Goal: Information Seeking & Learning: Check status

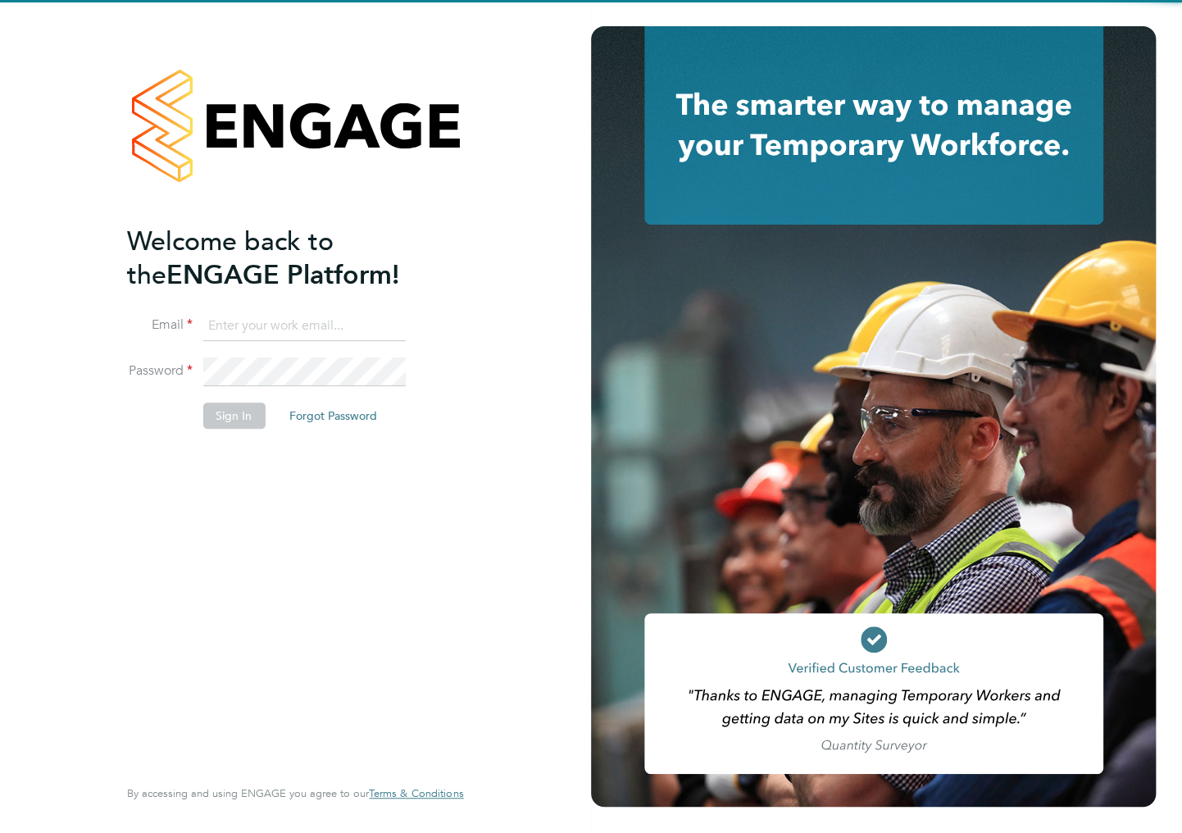
click at [243, 335] on input at bounding box center [304, 327] width 203 height 30
type input "[EMAIL_ADDRESS][DOMAIN_NAME]"
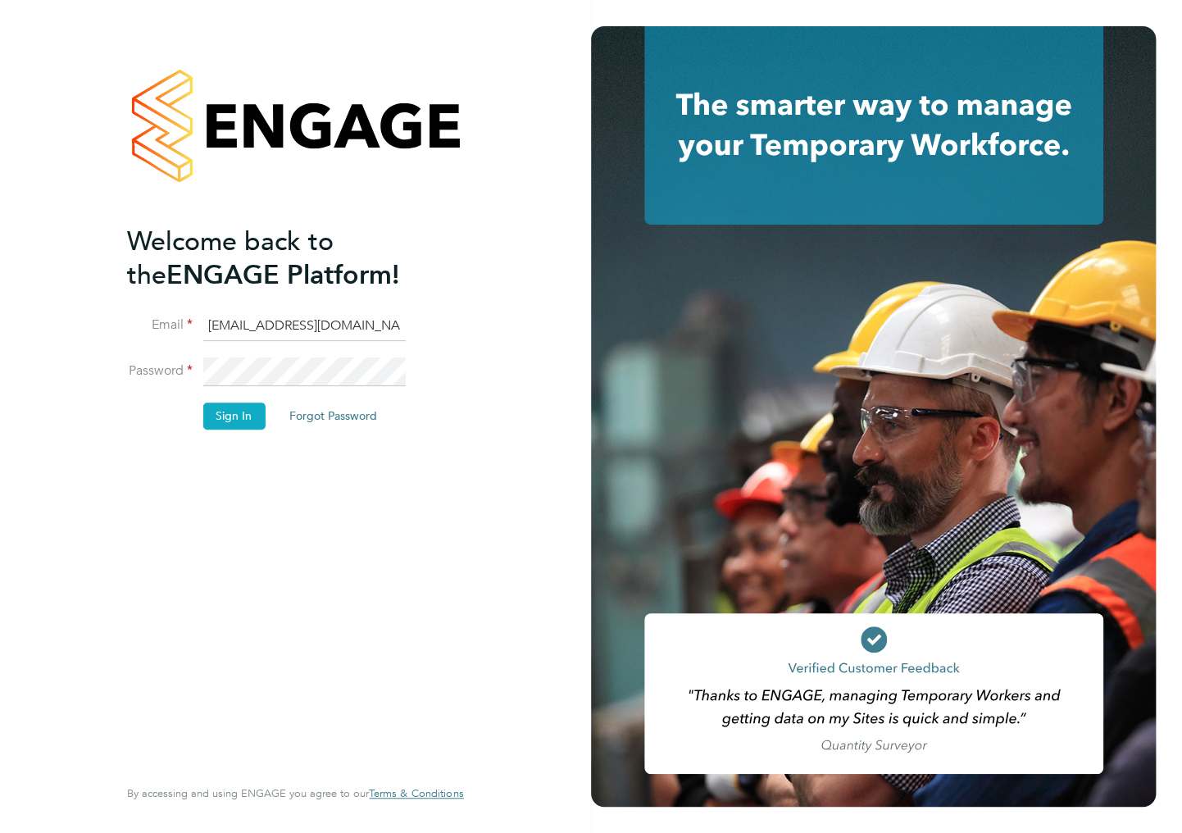
click at [244, 412] on button "Sign In" at bounding box center [234, 416] width 62 height 26
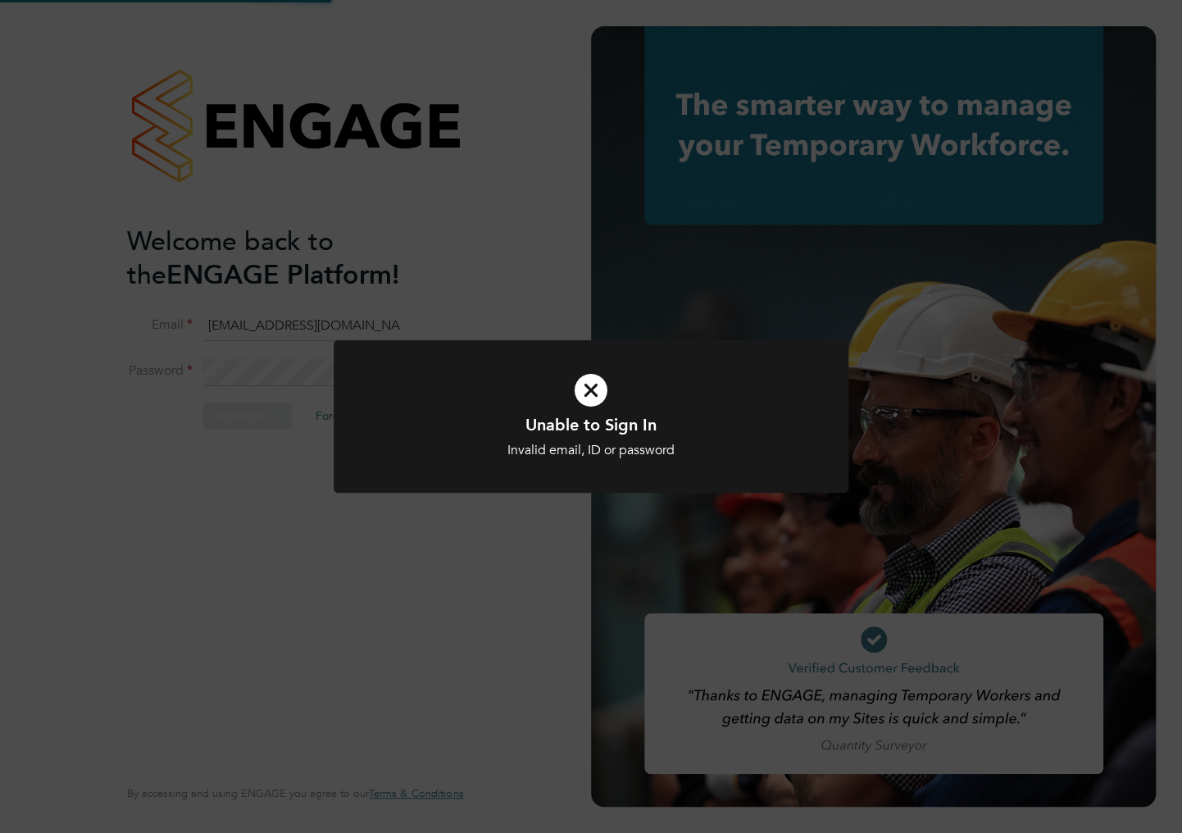
click at [519, 425] on h1 "Unable to Sign In" at bounding box center [591, 424] width 426 height 21
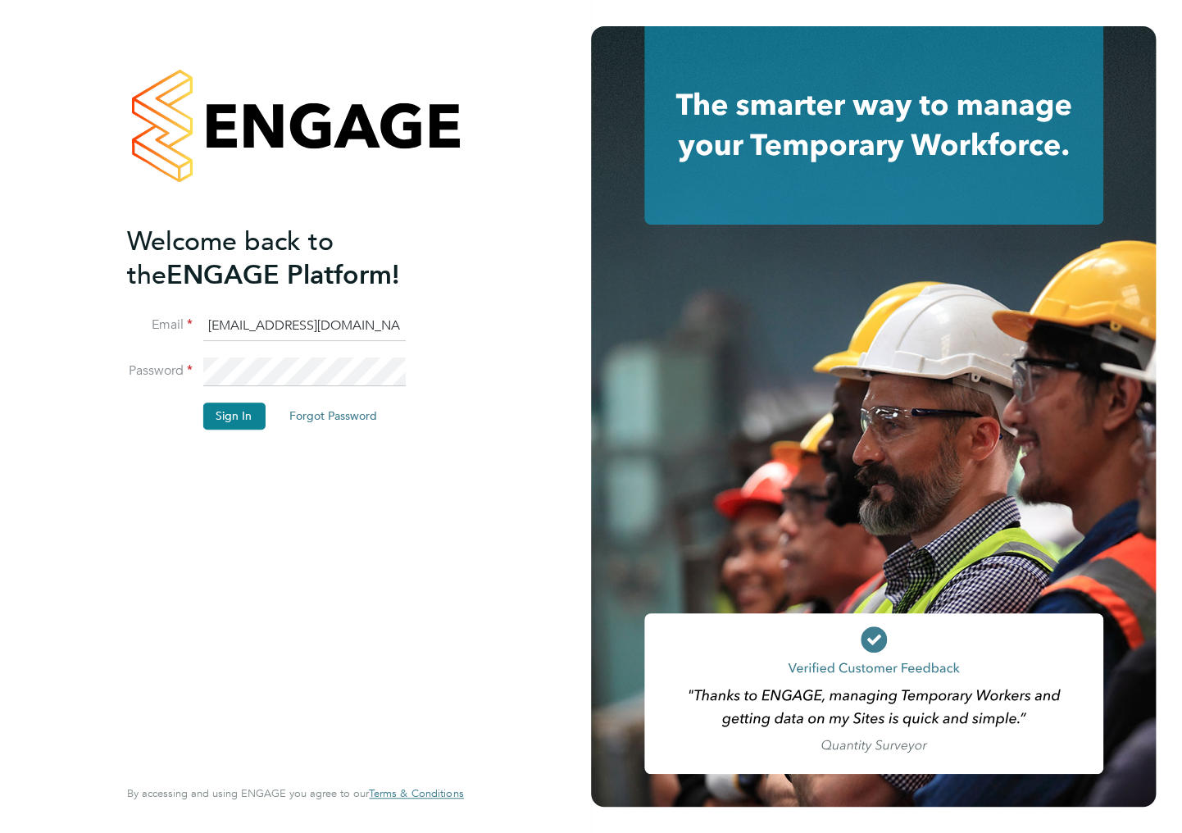
click at [212, 364] on div "Welcome back to the ENGAGE Platform! Email [EMAIL_ADDRESS][DOMAIN_NAME] Passwor…" at bounding box center [295, 416] width 591 height 833
drag, startPoint x: 271, startPoint y: 366, endPoint x: 180, endPoint y: 374, distance: 91.3
click at [180, 374] on li "Password" at bounding box center [287, 380] width 320 height 46
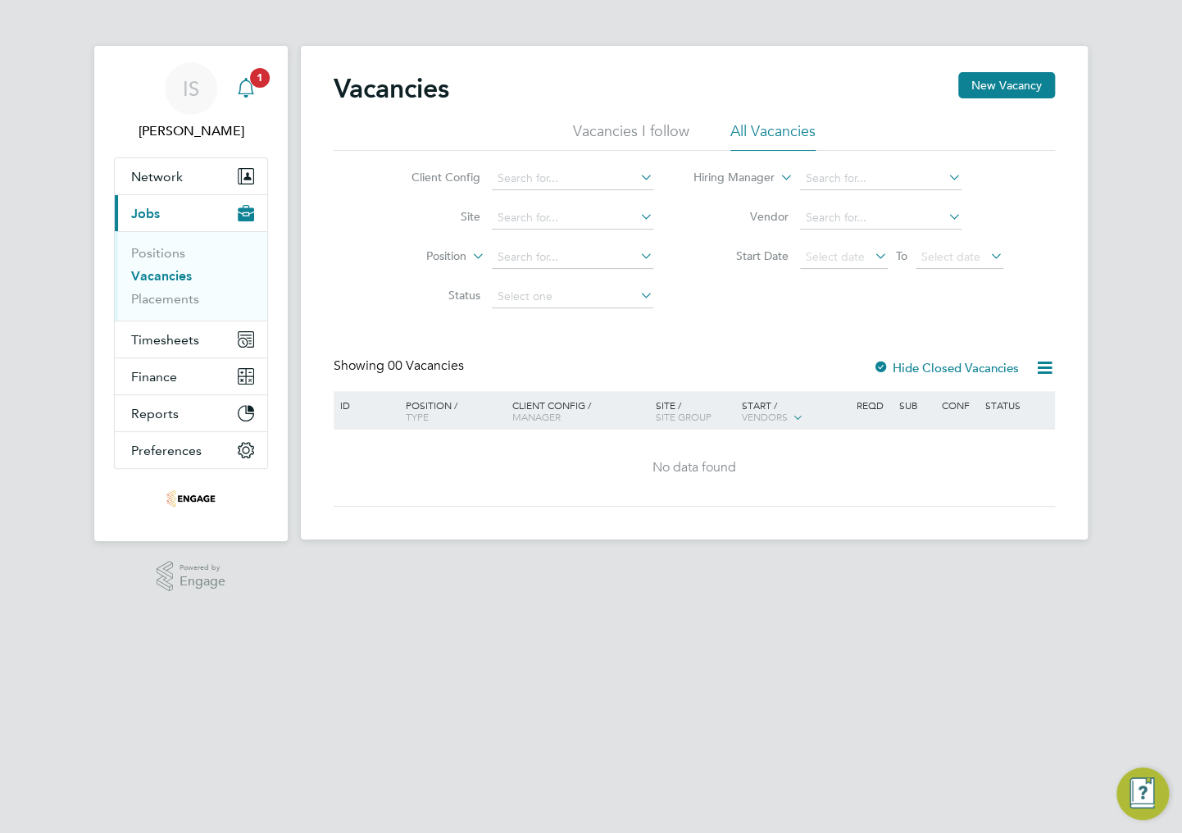
click at [234, 97] on div "Main navigation" at bounding box center [246, 88] width 33 height 33
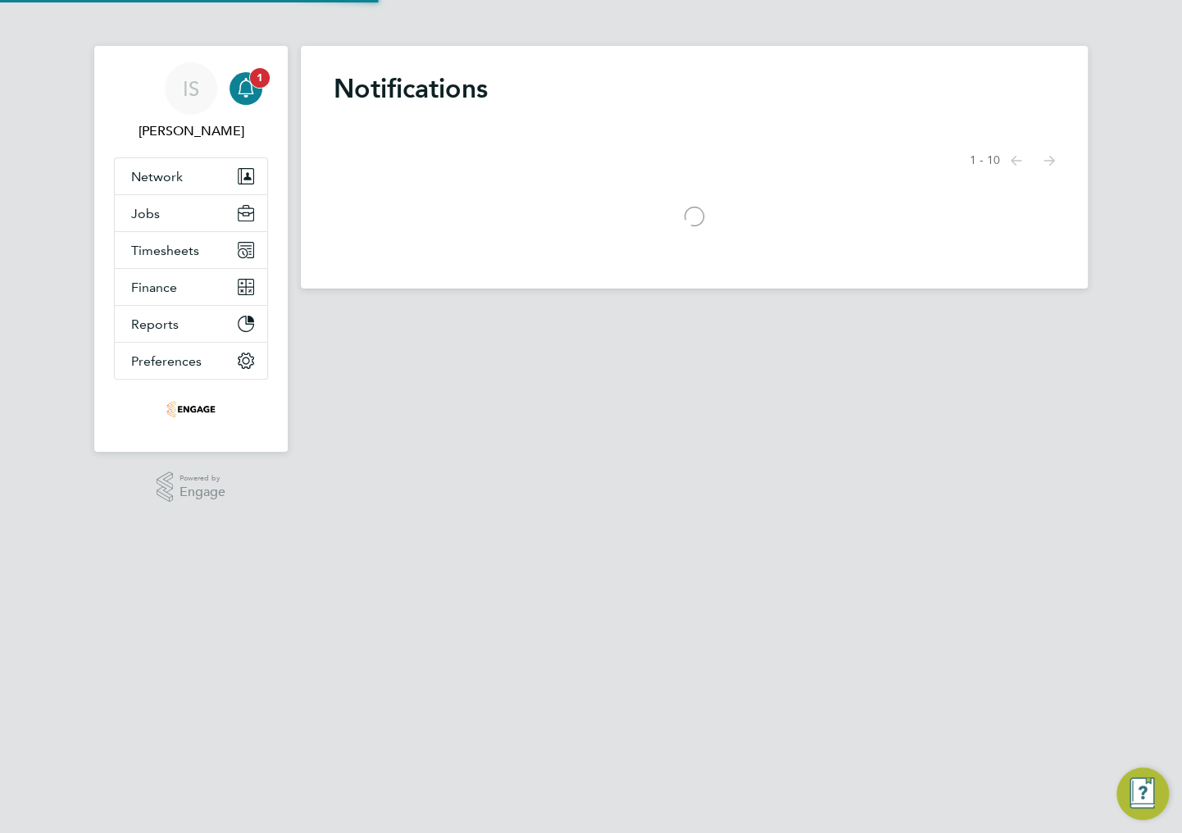
click at [244, 88] on icon "Main navigation" at bounding box center [246, 88] width 20 height 20
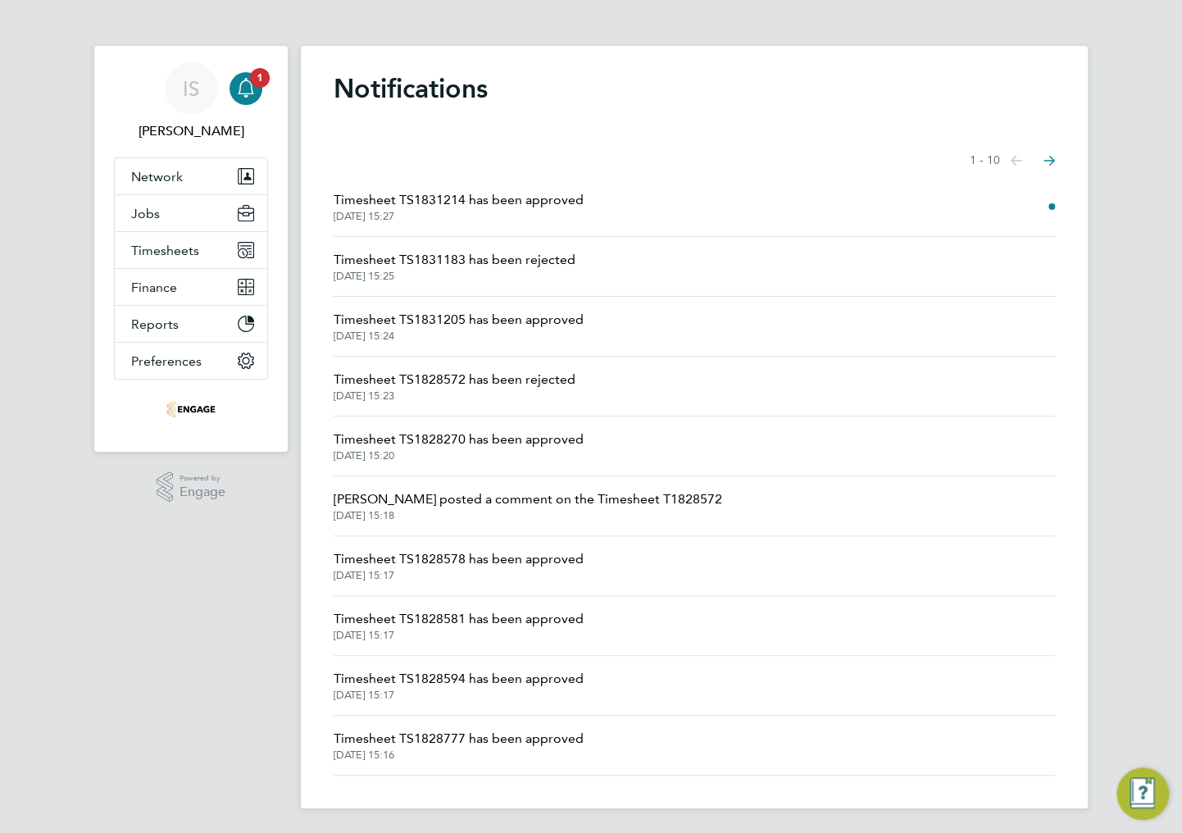
click at [488, 199] on span "Timesheet TS1831214 has been approved" at bounding box center [459, 200] width 250 height 20
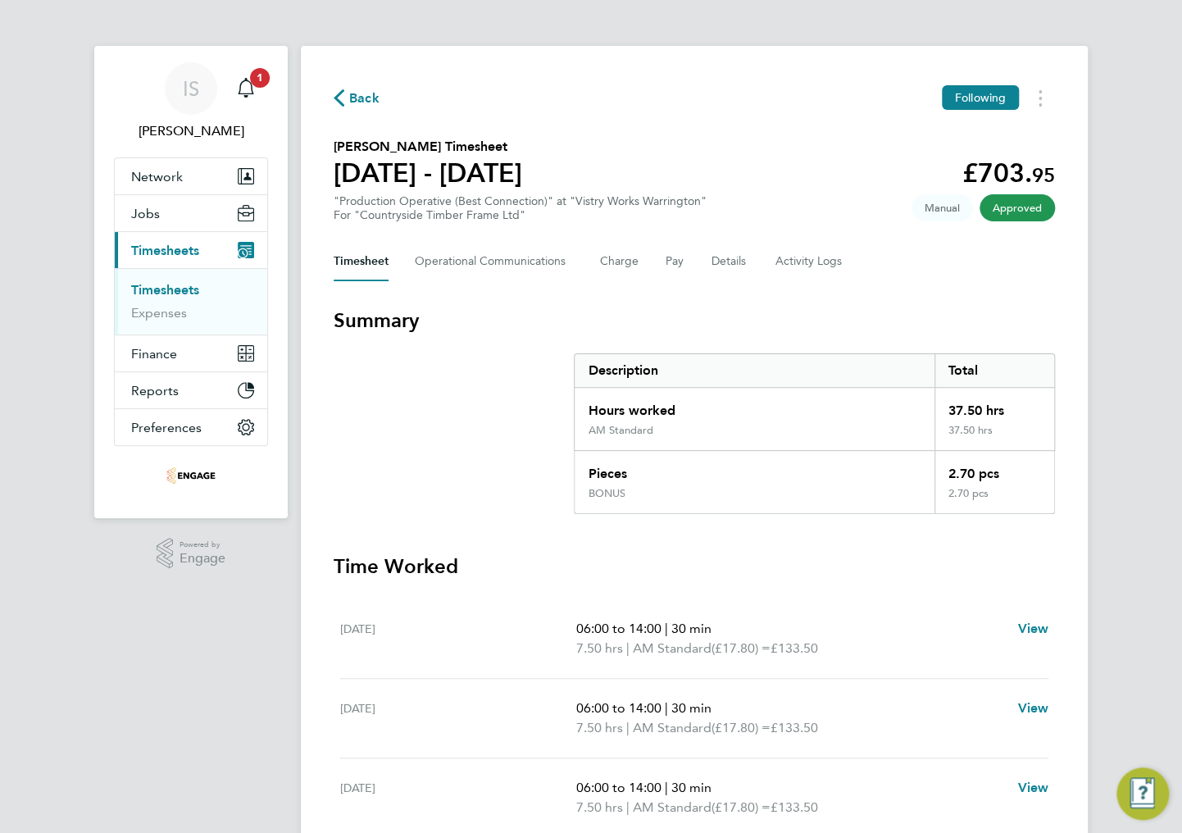
click at [344, 98] on icon "button" at bounding box center [339, 97] width 11 height 17
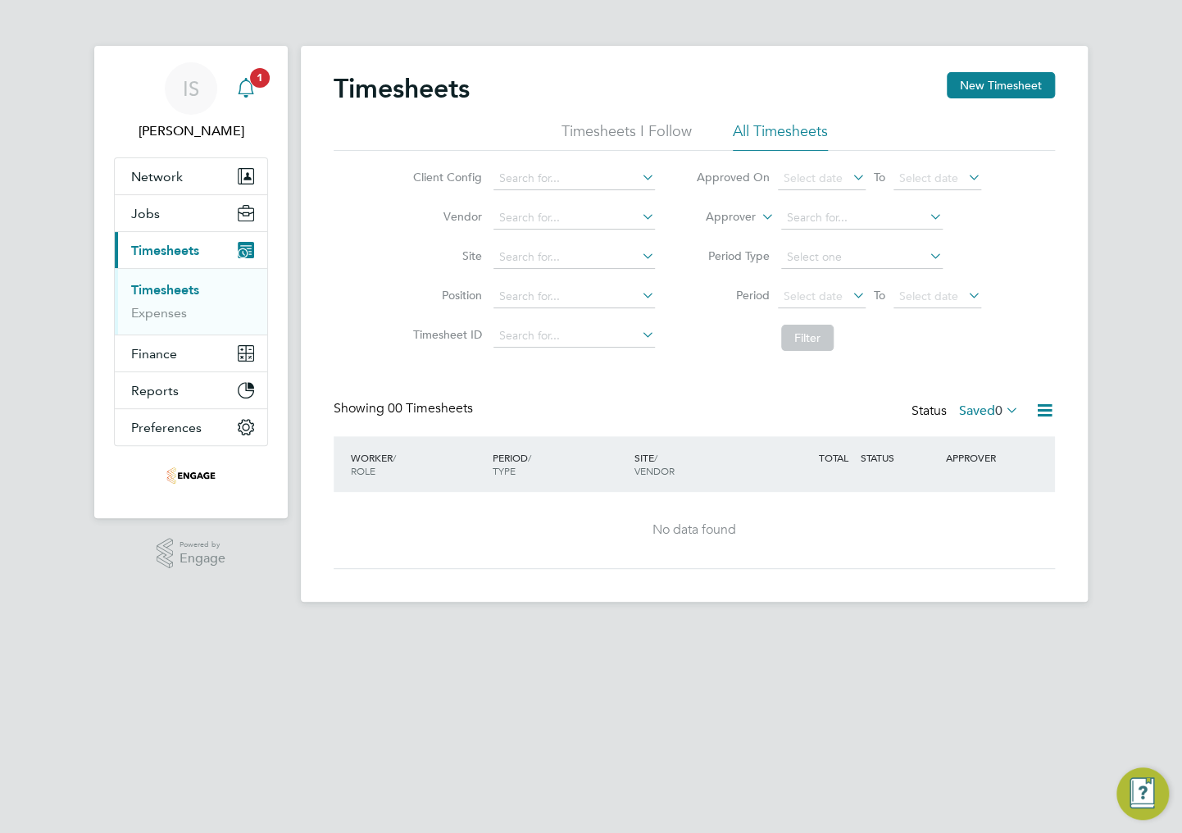
click at [239, 88] on icon "Main navigation" at bounding box center [246, 86] width 16 height 16
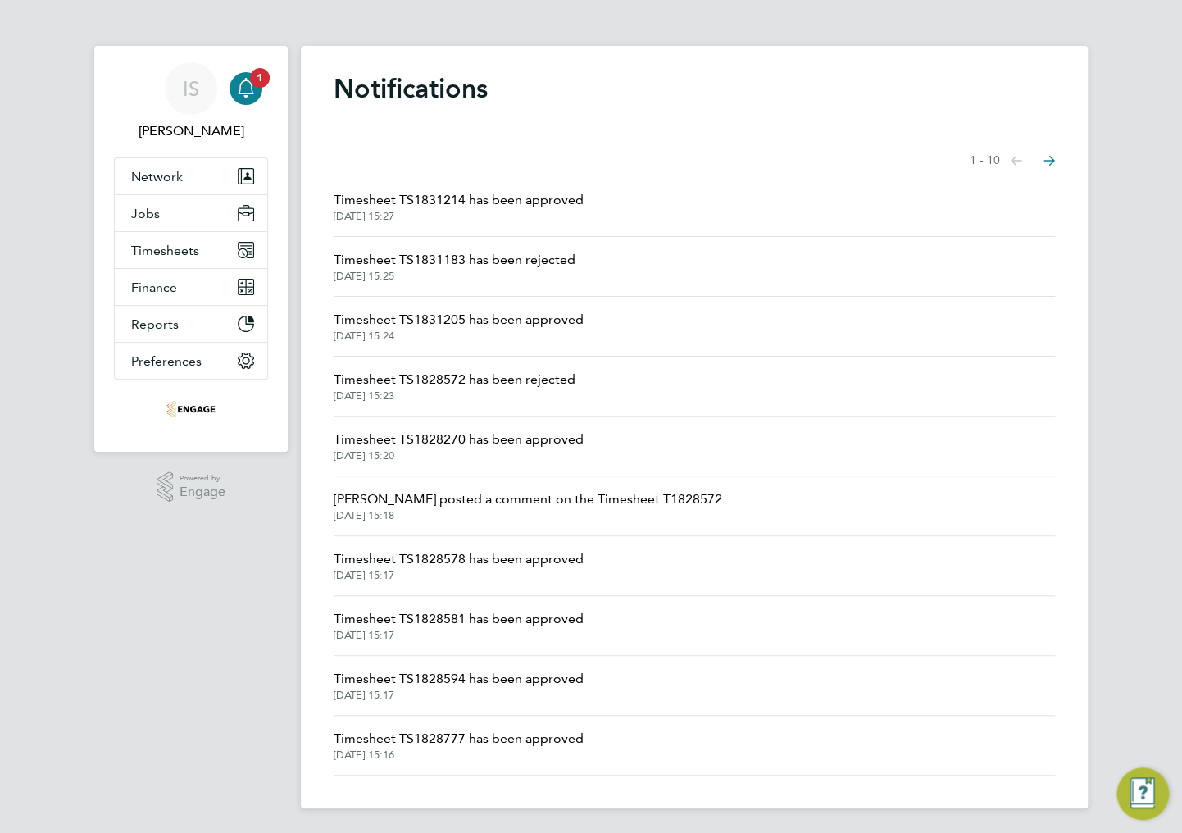
click at [399, 198] on span "Timesheet TS1831214 has been approved" at bounding box center [459, 200] width 250 height 20
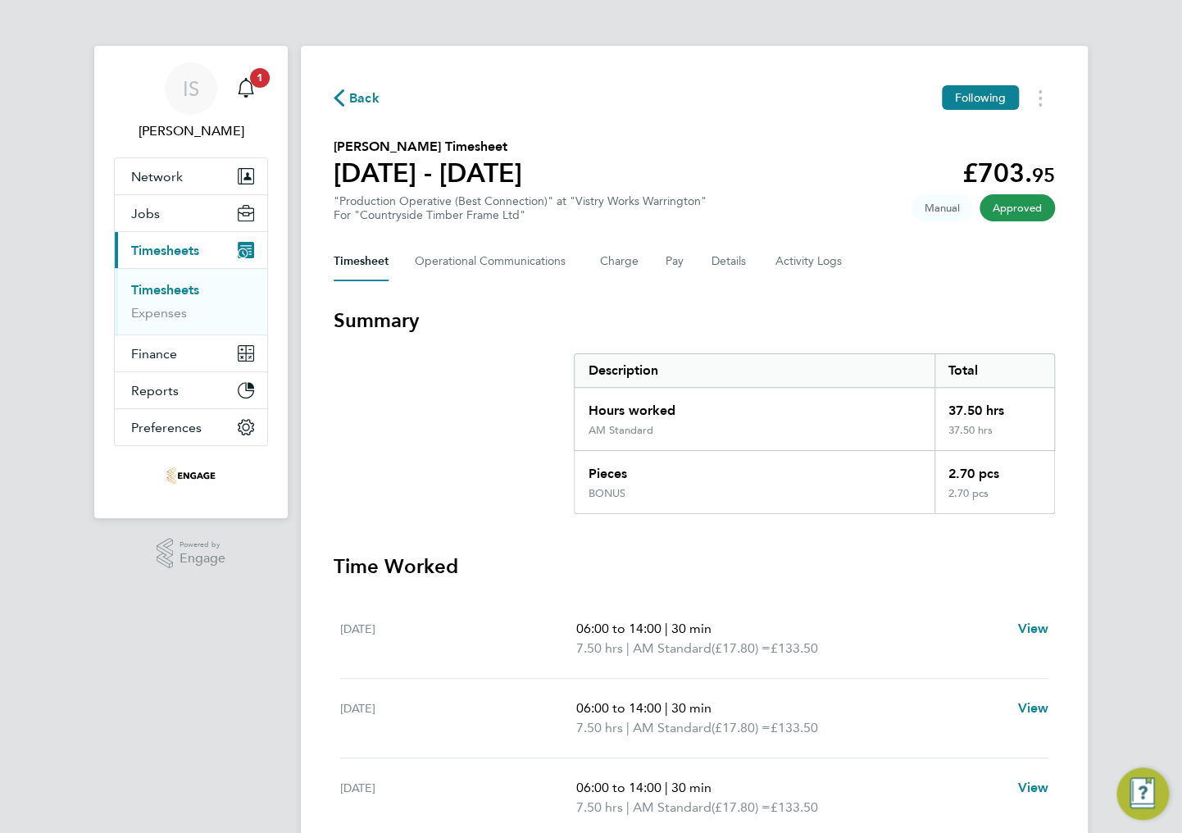
click at [335, 102] on icon "button" at bounding box center [339, 97] width 11 height 17
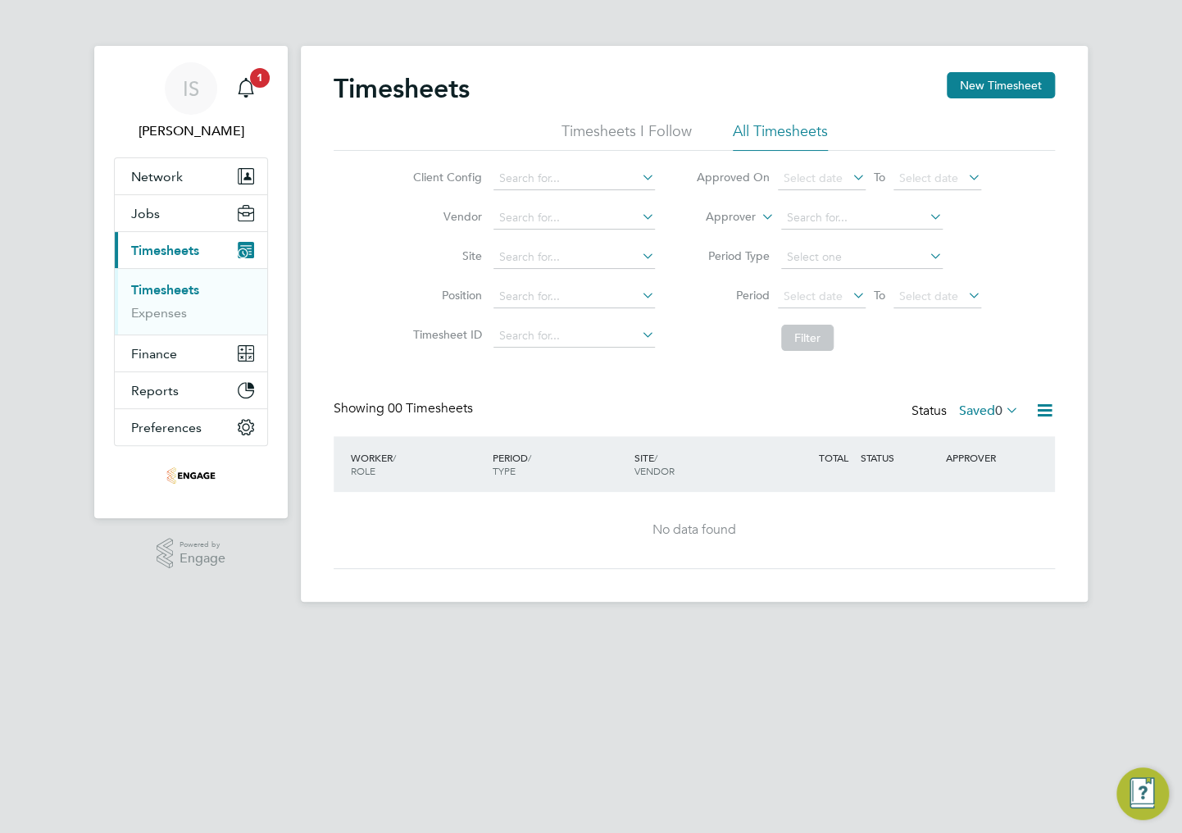
click at [351, 141] on ul "Timesheets I Follow All Timesheets" at bounding box center [694, 136] width 721 height 30
click at [256, 89] on div "Main navigation" at bounding box center [246, 88] width 33 height 33
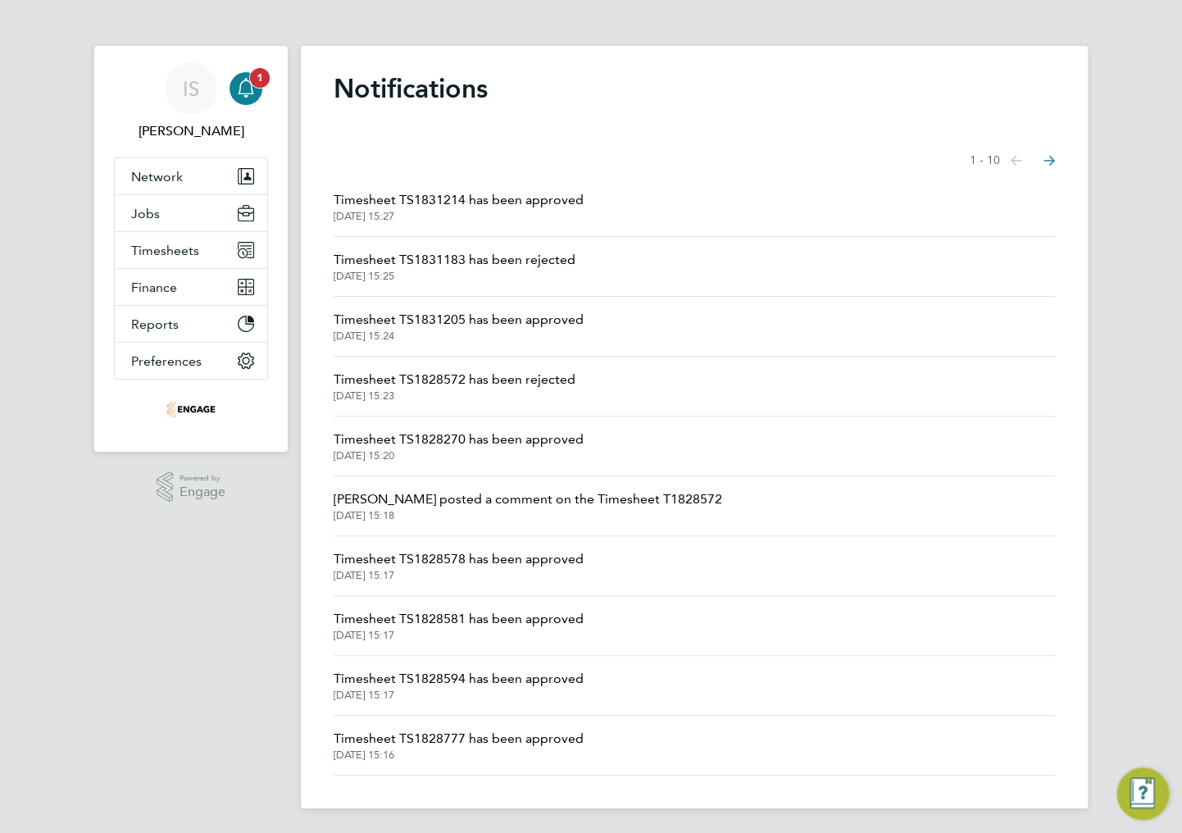
click at [237, 86] on icon "Main navigation" at bounding box center [246, 88] width 20 height 20
click at [248, 92] on icon "Main navigation" at bounding box center [246, 88] width 20 height 20
click at [249, 92] on icon "Main navigation" at bounding box center [246, 88] width 20 height 20
click at [152, 250] on span "Timesheets" at bounding box center [165, 251] width 68 height 16
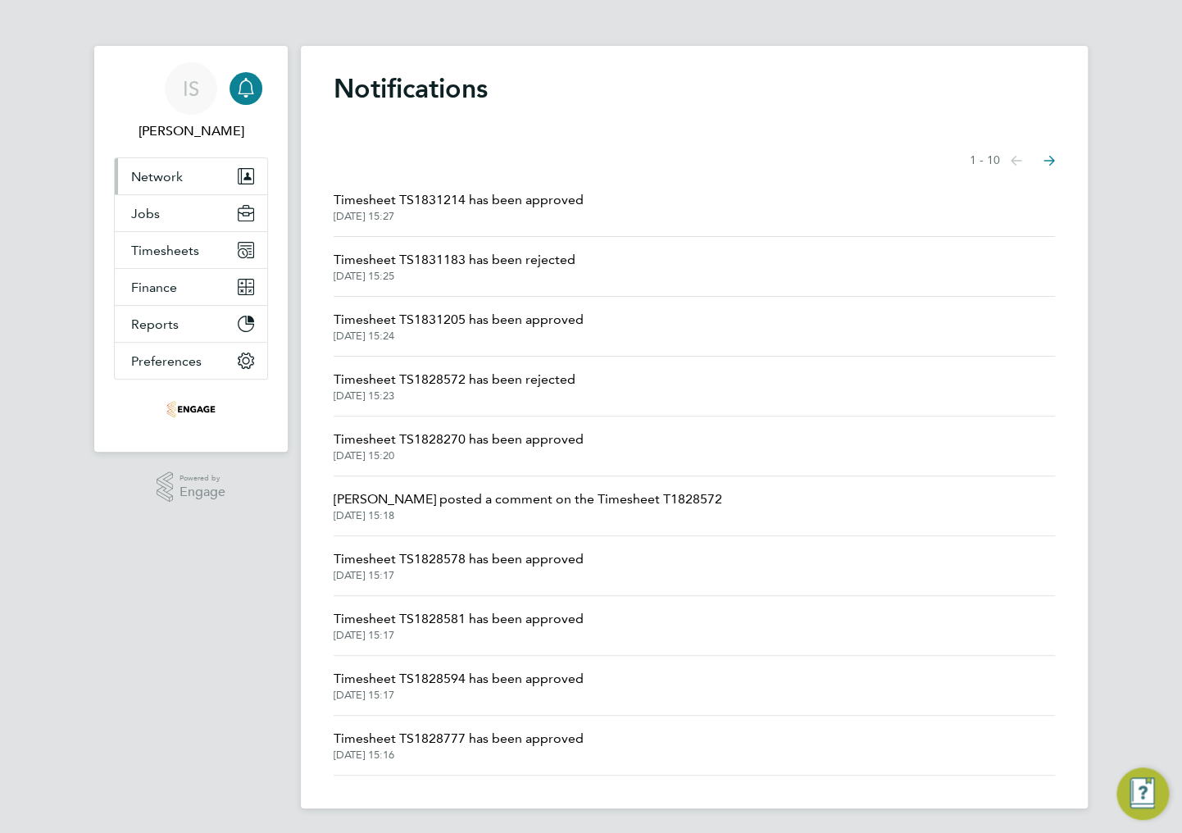
click at [150, 180] on span "Network" at bounding box center [157, 177] width 52 height 16
click at [236, 92] on icon "Main navigation" at bounding box center [246, 88] width 20 height 20
click at [245, 87] on icon "Main navigation" at bounding box center [246, 88] width 20 height 20
click at [172, 247] on span "Timesheets" at bounding box center [165, 251] width 68 height 16
